Goal: Navigation & Orientation: Find specific page/section

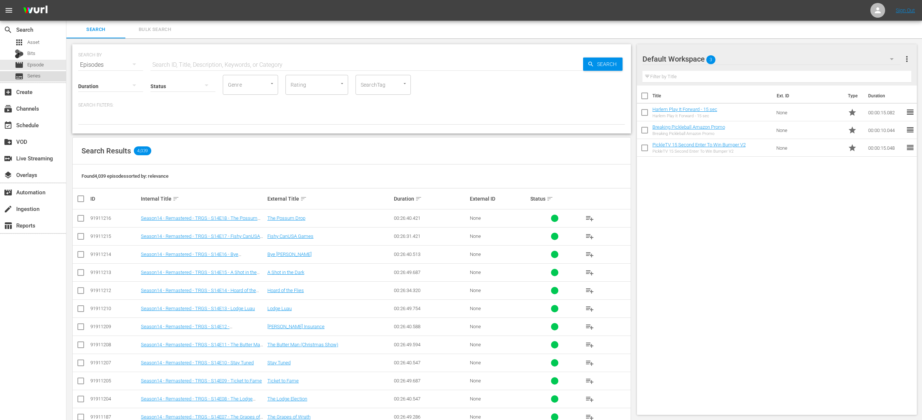
click at [32, 74] on span "Series" at bounding box center [33, 75] width 13 height 7
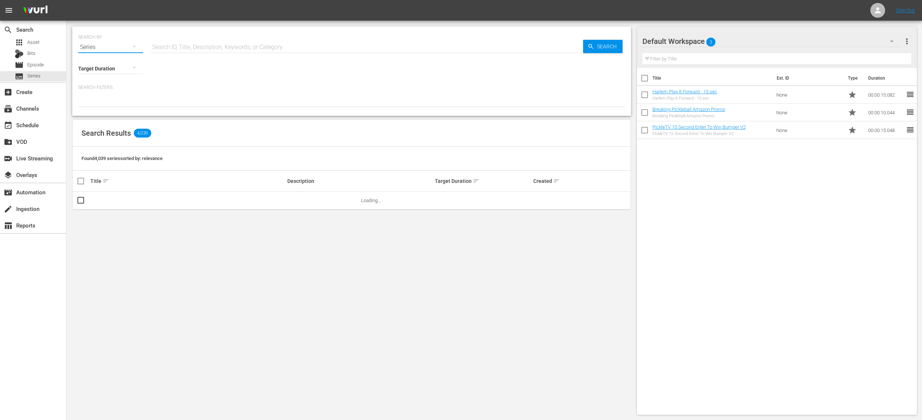
click at [128, 49] on button "button" at bounding box center [134, 47] width 18 height 18
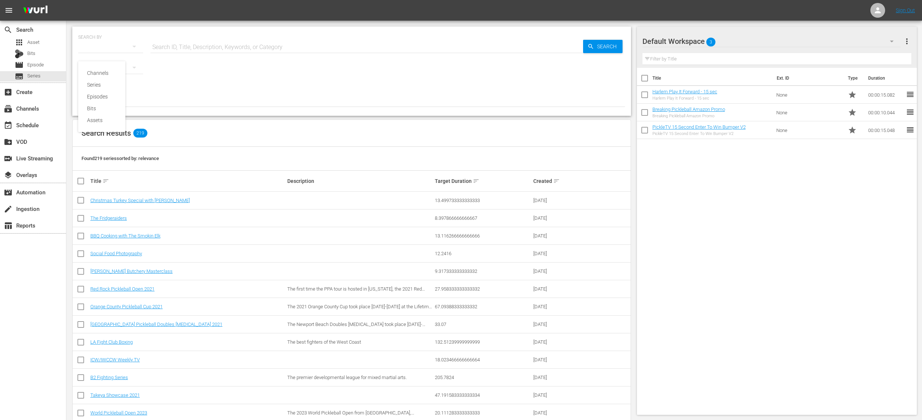
click at [217, 123] on div "Channels Series Episodes Bits Assets" at bounding box center [461, 210] width 922 height 420
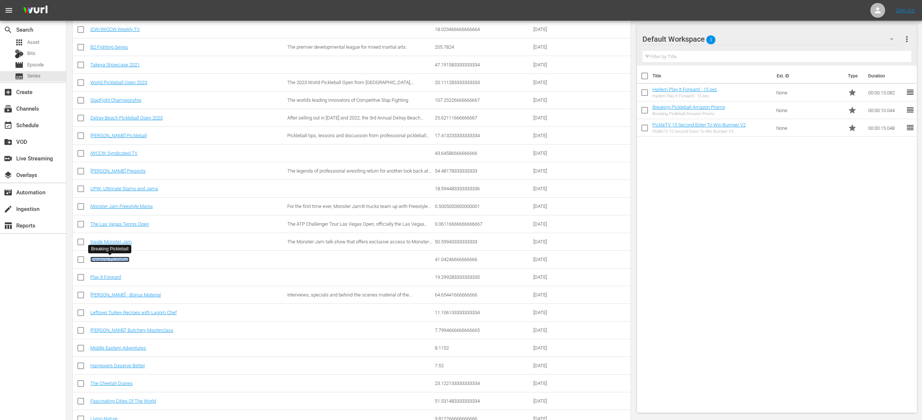
scroll to position [334, 0]
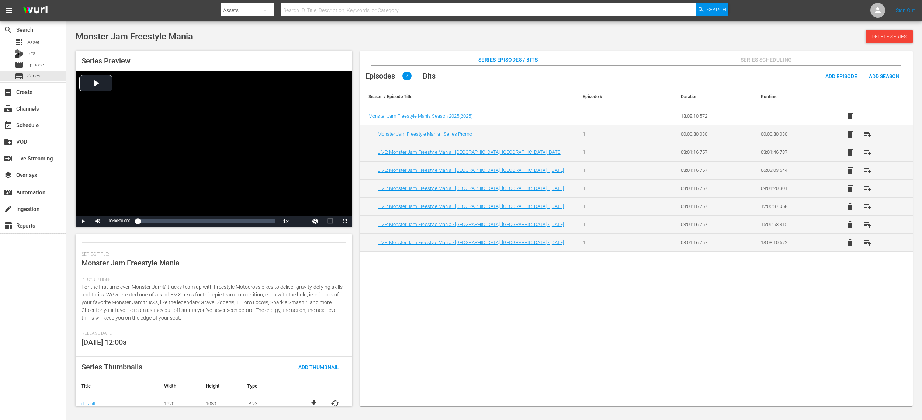
scroll to position [91, 0]
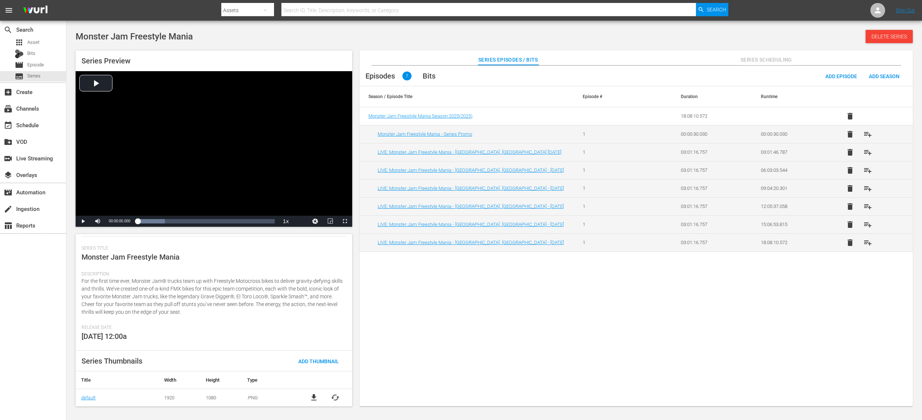
click at [510, 293] on div "Episodes 7 Bits Add Episode Add Season Season / Episode Title Episode # Duratio…" at bounding box center [636, 240] width 553 height 348
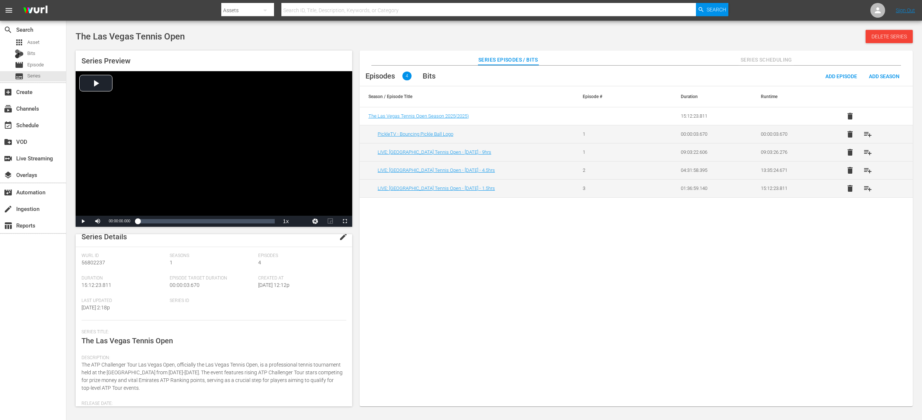
scroll to position [84, 0]
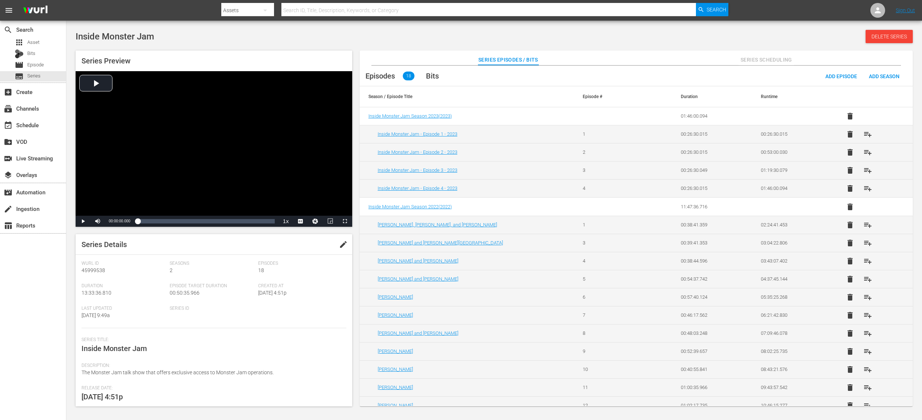
scroll to position [78, 0]
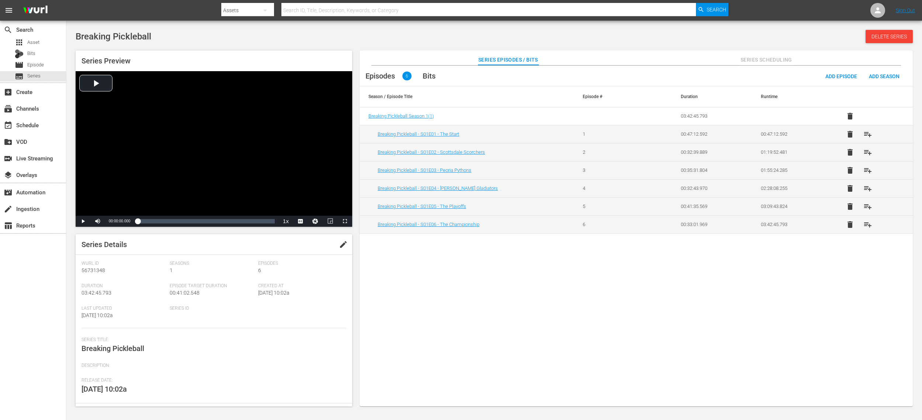
scroll to position [38, 0]
